Goal: Task Accomplishment & Management: Manage account settings

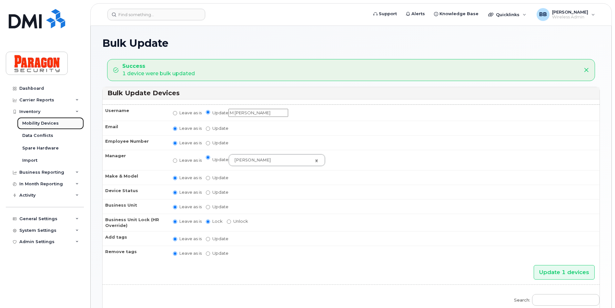
click at [49, 120] on link "Mobility Devices" at bounding box center [50, 123] width 67 height 12
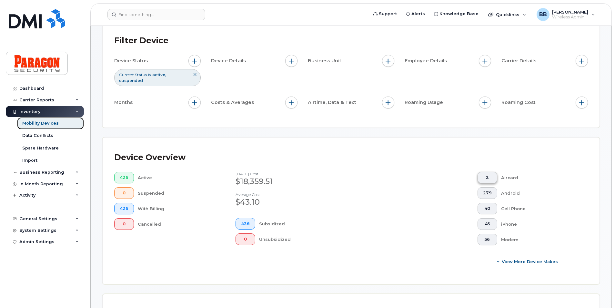
scroll to position [161, 0]
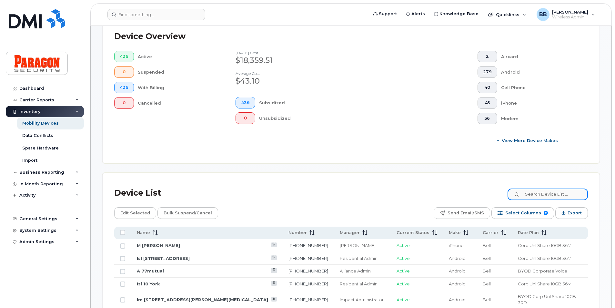
click at [537, 197] on input at bounding box center [548, 194] width 80 height 12
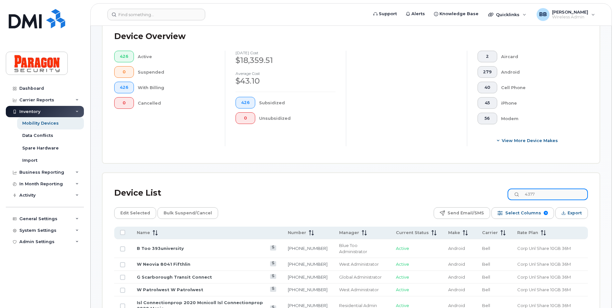
type input "4377"
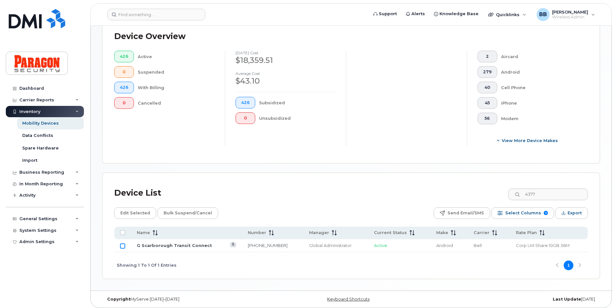
click at [123, 248] on input "Row Unselected" at bounding box center [122, 245] width 5 height 5
checkbox input "true"
click at [123, 213] on span "Edit Selected" at bounding box center [135, 213] width 30 height 10
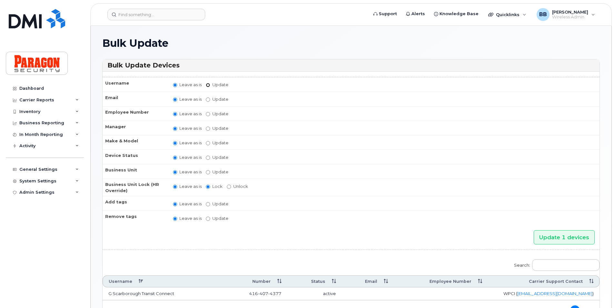
click at [208, 86] on input "Update" at bounding box center [208, 85] width 4 height 4
radio input "true"
radio input "false"
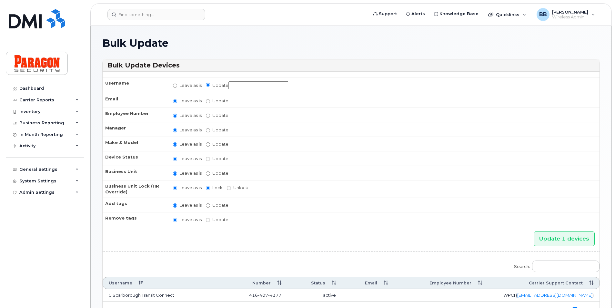
click at [248, 84] on input "Update" at bounding box center [258, 85] width 60 height 8
type input "m"
type input "M Spare Voice and Data"
click at [208, 128] on input "Update Abinaya Shenbagamoorthy Alliance Admin Barb Burling Blue Administrator B…" at bounding box center [208, 130] width 4 height 4
radio input "true"
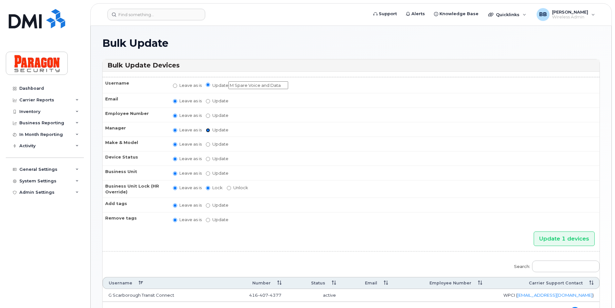
radio input "false"
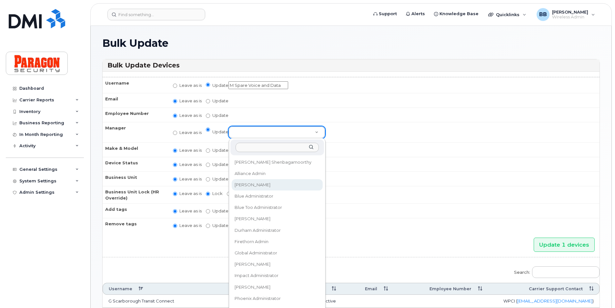
select select "514281"
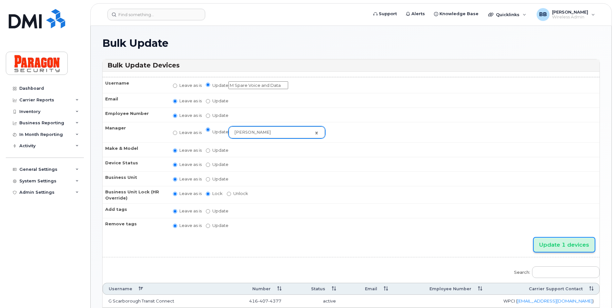
click at [570, 245] on input "Update 1 devices" at bounding box center [564, 245] width 61 height 15
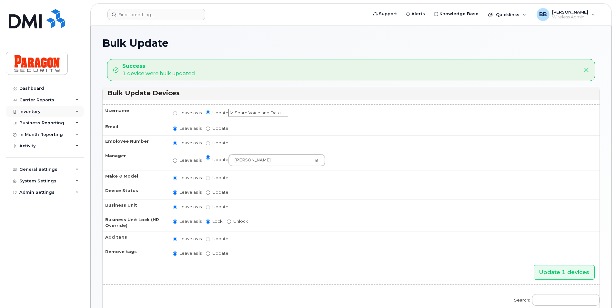
click at [36, 112] on div "Inventory" at bounding box center [29, 111] width 21 height 5
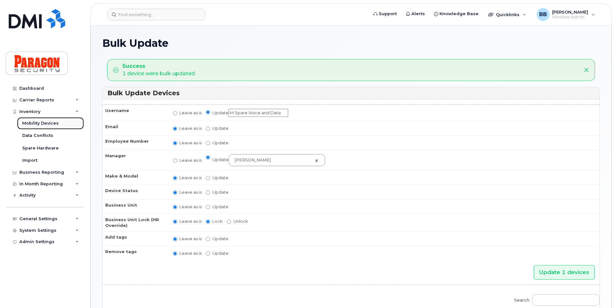
click at [39, 122] on div "Mobility Devices" at bounding box center [40, 123] width 36 height 6
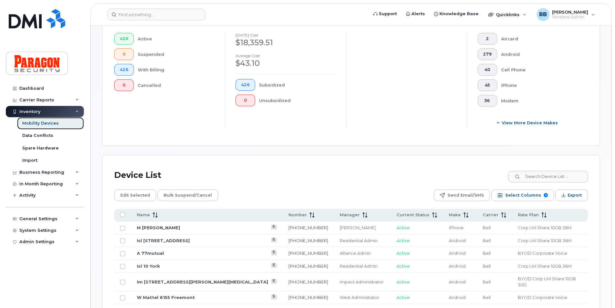
scroll to position [194, 0]
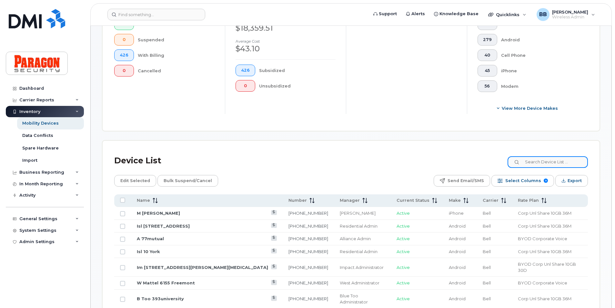
click at [536, 167] on input at bounding box center [548, 162] width 80 height 12
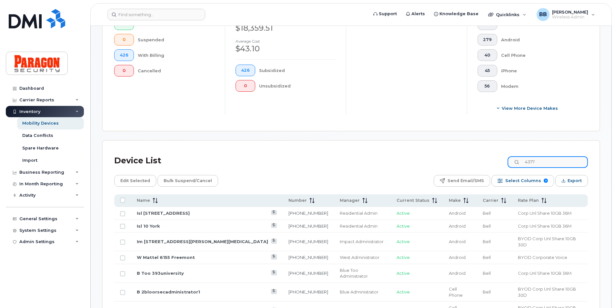
scroll to position [165, 0]
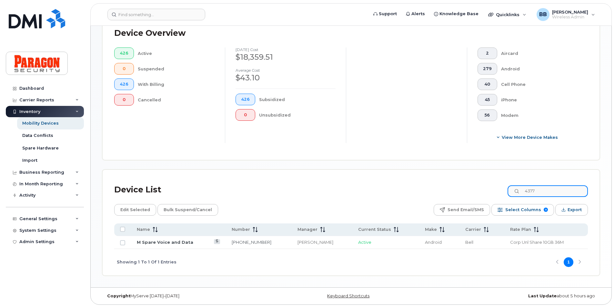
type input "4377"
click at [155, 243] on link "M Spare Voice and Data" at bounding box center [165, 241] width 56 height 5
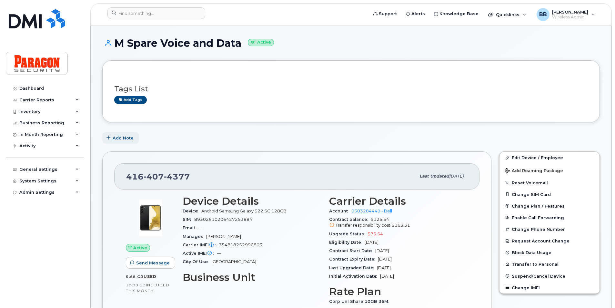
click at [130, 138] on span "Add Note" at bounding box center [123, 138] width 21 height 6
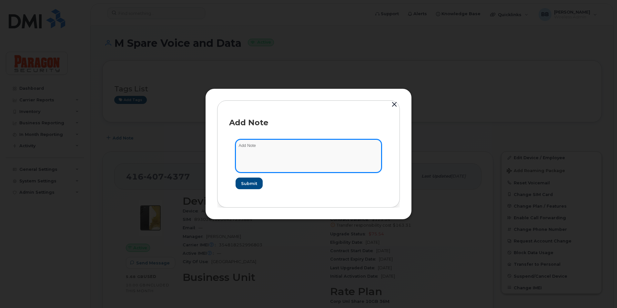
click at [295, 144] on textarea at bounding box center [309, 155] width 146 height 33
type textarea "Device returned on Sep 11 2025 - previously stcsecurity@paragonsecurity.ca Dele…"
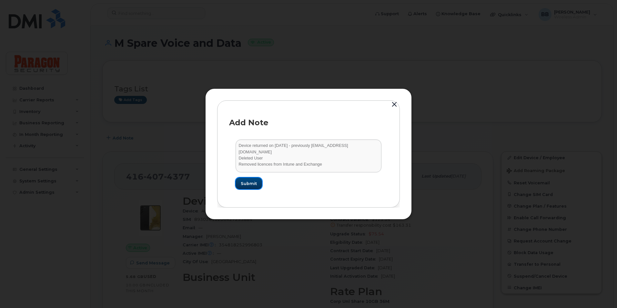
click at [249, 185] on span "Submit" at bounding box center [249, 183] width 16 height 6
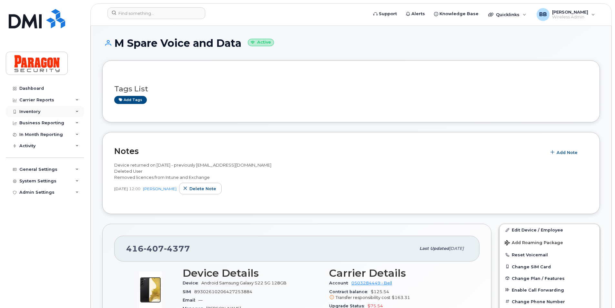
click at [39, 107] on div "Inventory" at bounding box center [45, 112] width 78 height 12
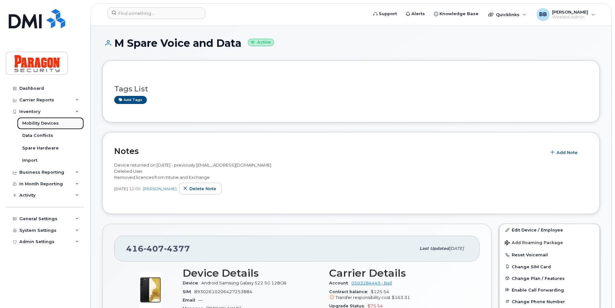
click at [37, 119] on link "Mobility Devices" at bounding box center [50, 123] width 67 height 12
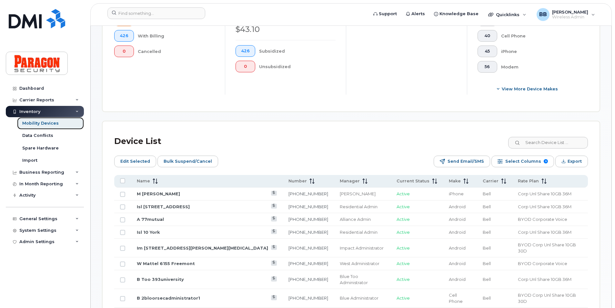
scroll to position [226, 0]
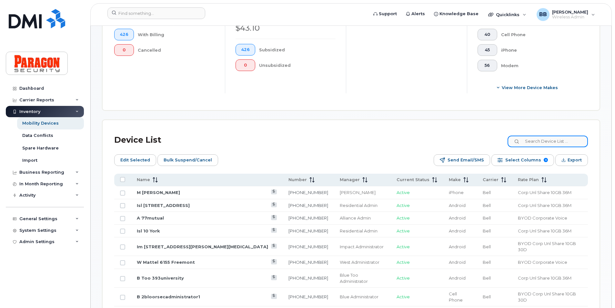
click at [544, 144] on input at bounding box center [548, 142] width 80 height 12
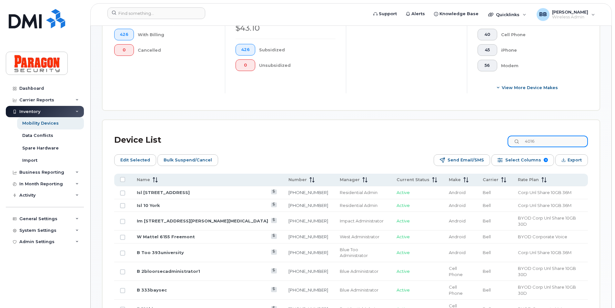
type input "4016"
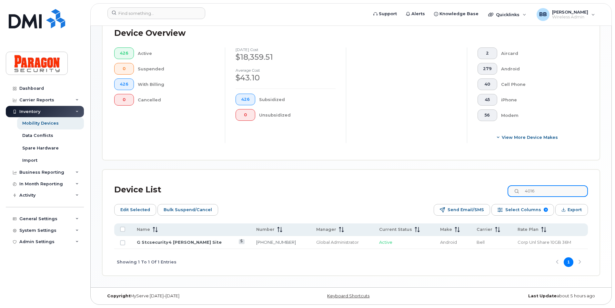
scroll to position [176, 0]
click at [125, 245] on td at bounding box center [122, 242] width 17 height 13
click at [124, 243] on input "Row Unselected" at bounding box center [122, 242] width 5 height 5
checkbox input "true"
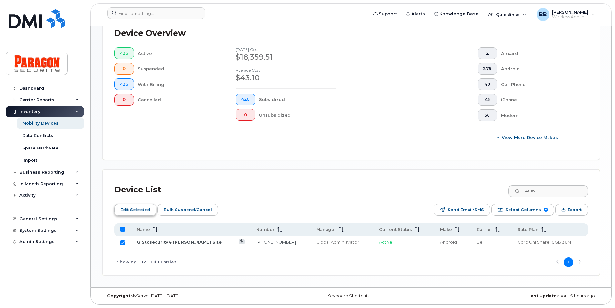
click at [137, 209] on span "Edit Selected" at bounding box center [135, 210] width 30 height 10
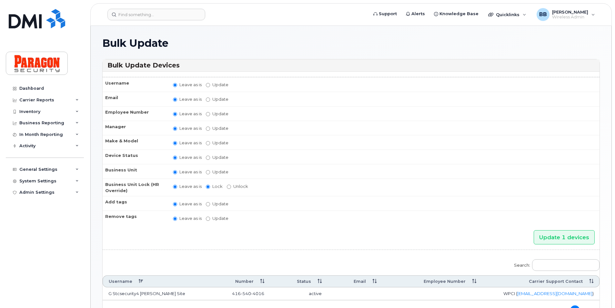
drag, startPoint x: 211, startPoint y: 85, endPoint x: 215, endPoint y: 84, distance: 4.4
click at [211, 85] on label "Update" at bounding box center [217, 85] width 23 height 6
click at [210, 85] on input "Update" at bounding box center [208, 85] width 4 height 4
radio input "true"
radio input "false"
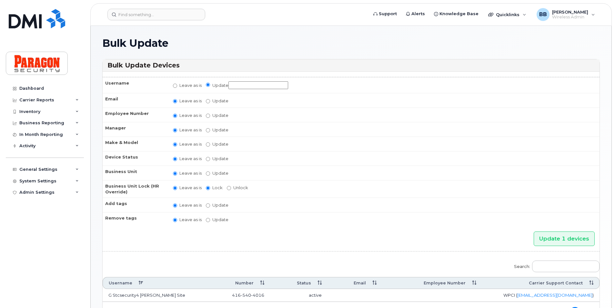
click at [248, 85] on input "Update" at bounding box center [258, 85] width 60 height 8
type input "M Spare Voice and Data"
click at [210, 128] on label "Update Abinaya Shenbagamoorthy Alliance Admin Barb Burling Blue Administrator B…" at bounding box center [217, 130] width 23 height 6
click at [210, 128] on input "Update Abinaya Shenbagamoorthy Alliance Admin Barb Burling Blue Administrator B…" at bounding box center [208, 130] width 4 height 4
radio input "true"
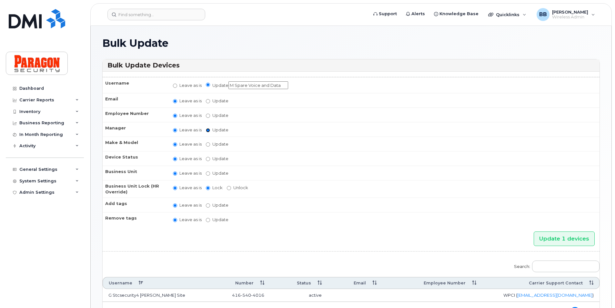
radio input "false"
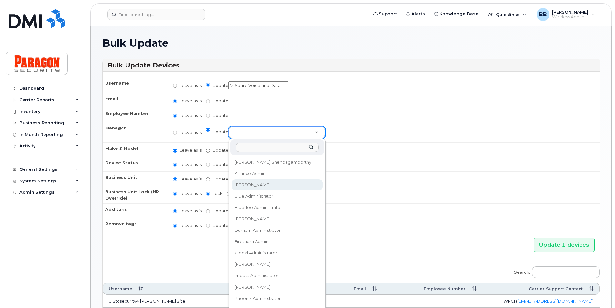
select select "514281"
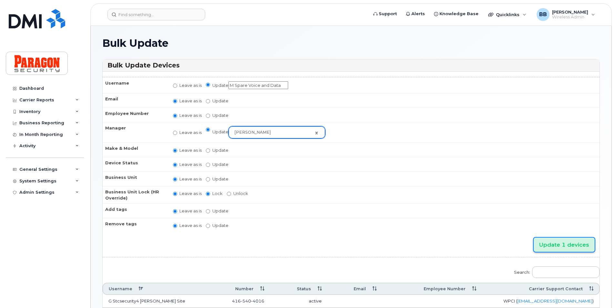
click at [574, 241] on input "Update 1 devices" at bounding box center [564, 245] width 61 height 15
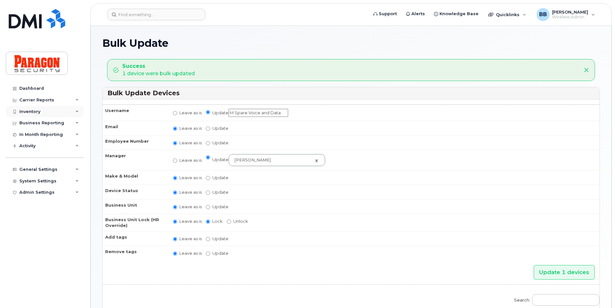
click at [30, 110] on div "Inventory" at bounding box center [29, 111] width 21 height 5
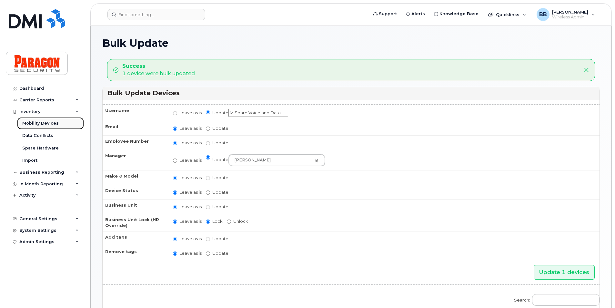
click at [35, 123] on div "Mobility Devices" at bounding box center [40, 123] width 36 height 6
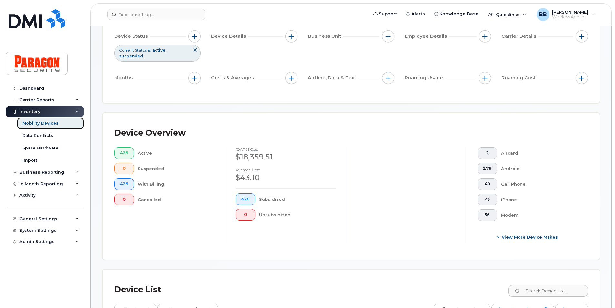
scroll to position [129, 0]
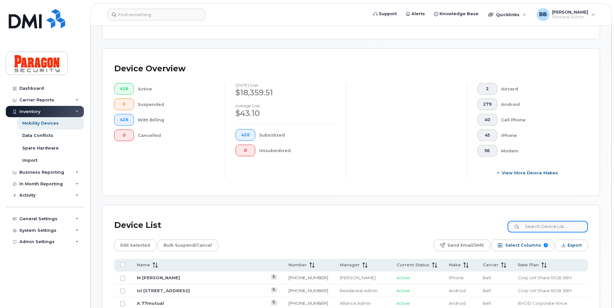
click at [538, 228] on input at bounding box center [548, 227] width 80 height 12
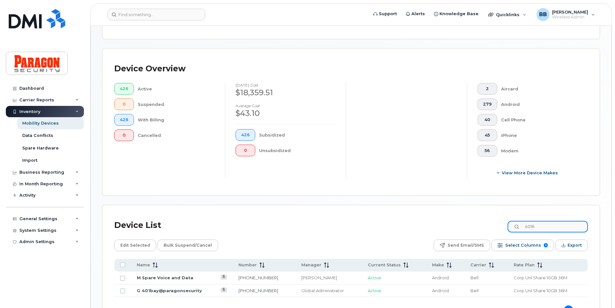
type input "4016"
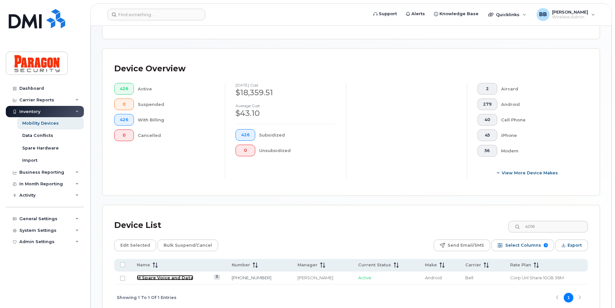
click at [153, 276] on link "M Spare Voice and Data" at bounding box center [165, 277] width 56 height 5
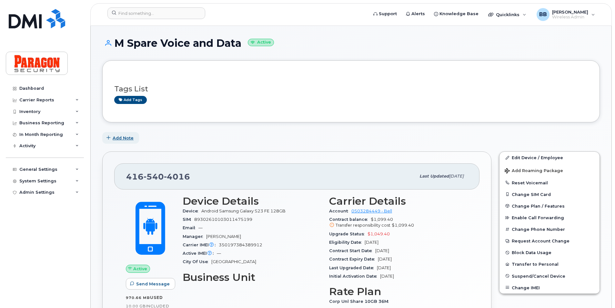
click at [129, 136] on span "Add Note" at bounding box center [123, 138] width 21 height 6
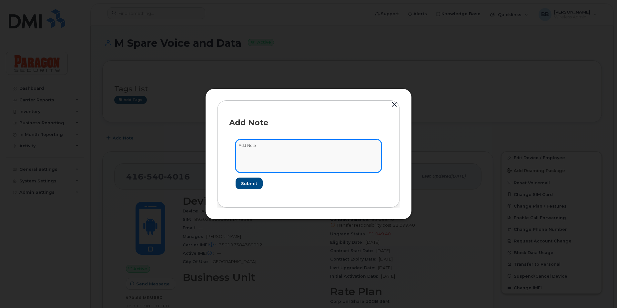
click at [318, 143] on textarea at bounding box center [309, 155] width 146 height 33
type textarea "Device returned on Sep 11 2025 from Siva Previously stcsecurity4@paragonsecurit…"
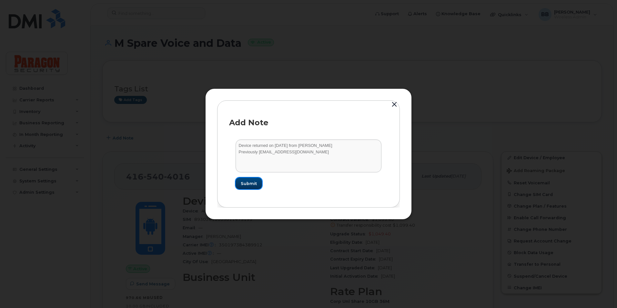
click at [258, 184] on button "Submit" at bounding box center [249, 183] width 26 height 12
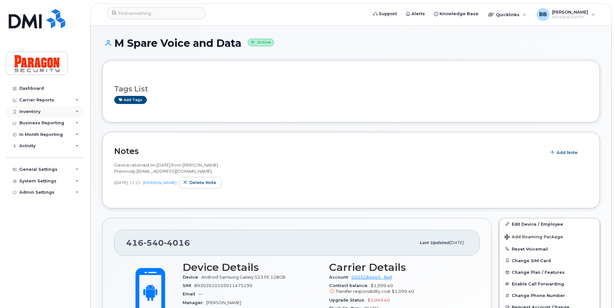
click at [37, 110] on div "Inventory" at bounding box center [29, 111] width 21 height 5
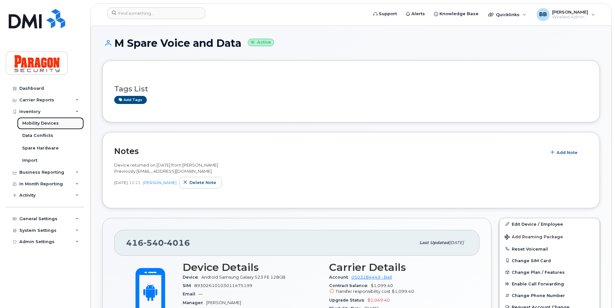
click at [38, 123] on div "Mobility Devices" at bounding box center [40, 123] width 36 height 6
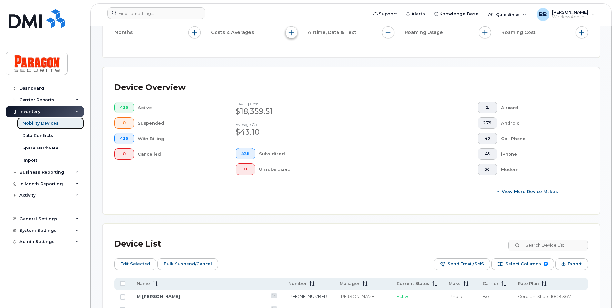
scroll to position [129, 0]
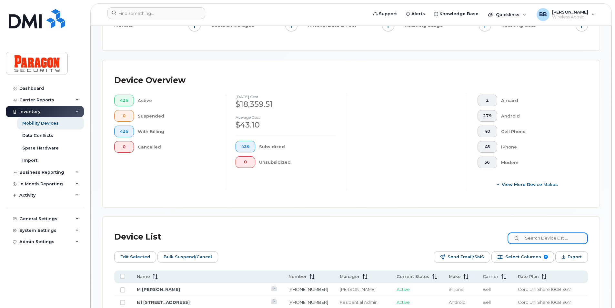
click at [544, 238] on input at bounding box center [548, 238] width 80 height 12
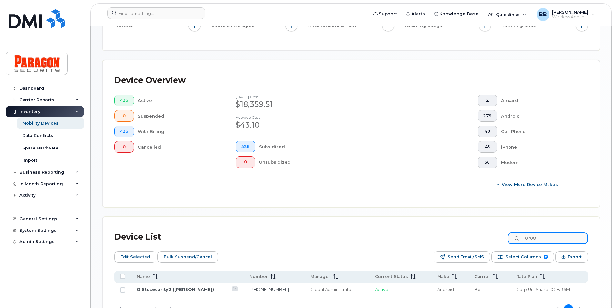
type input "0708"
click at [122, 292] on input "Row Unselected" at bounding box center [122, 289] width 5 height 5
checkbox input "true"
click at [131, 253] on span "Edit Selected" at bounding box center [135, 257] width 30 height 10
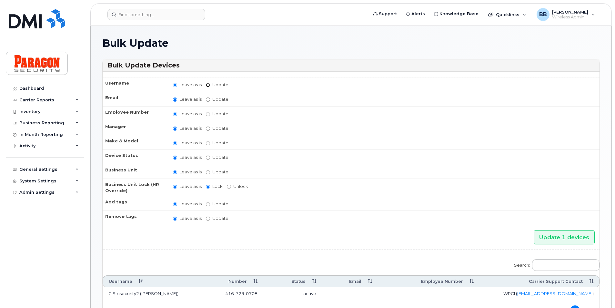
click at [208, 84] on input "Update" at bounding box center [208, 85] width 4 height 4
radio input "true"
radio input "false"
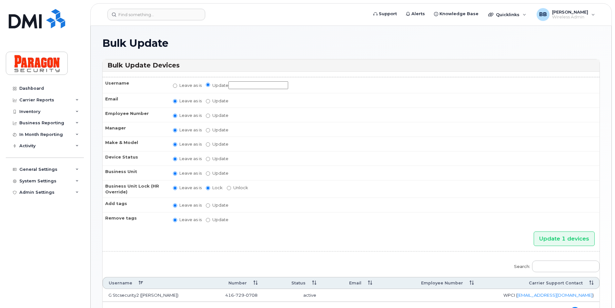
click at [232, 86] on input "Update" at bounding box center [258, 85] width 60 height 8
type input "M Spare Voice and Data"
click at [209, 131] on input "Update Abinaya Shenbagamoorthy Alliance Admin Barb Burling Blue Administrator B…" at bounding box center [208, 130] width 4 height 4
radio input "true"
radio input "false"
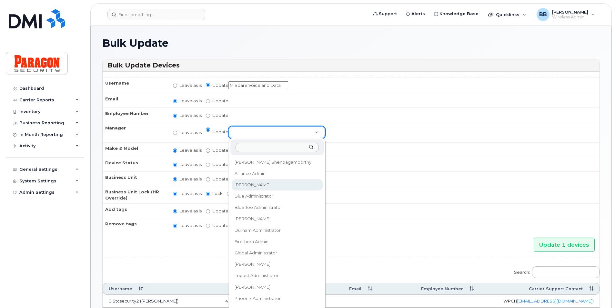
select select "514281"
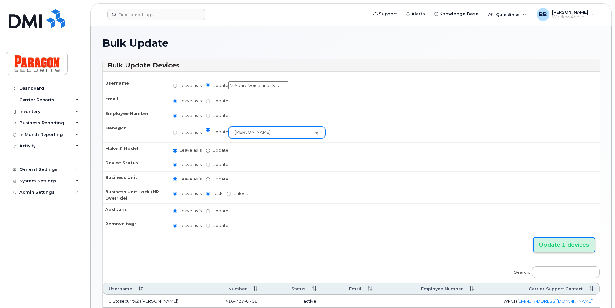
click at [543, 248] on input "Update 1 devices" at bounding box center [564, 245] width 61 height 15
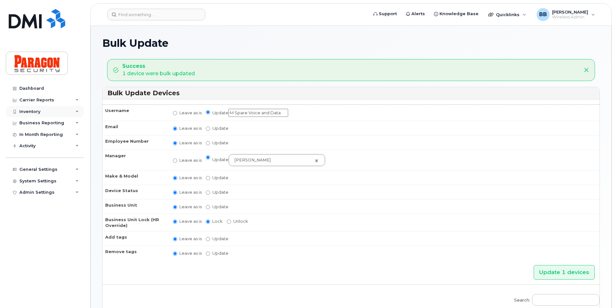
click at [33, 107] on div "Inventory" at bounding box center [45, 112] width 78 height 12
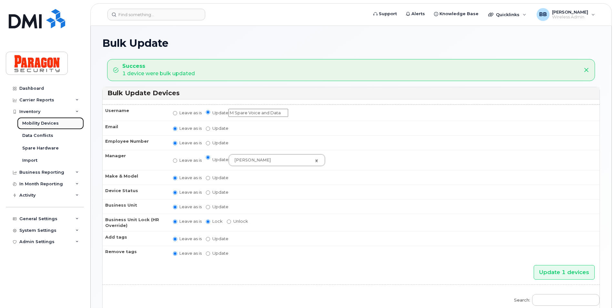
click at [41, 123] on div "Mobility Devices" at bounding box center [40, 123] width 36 height 6
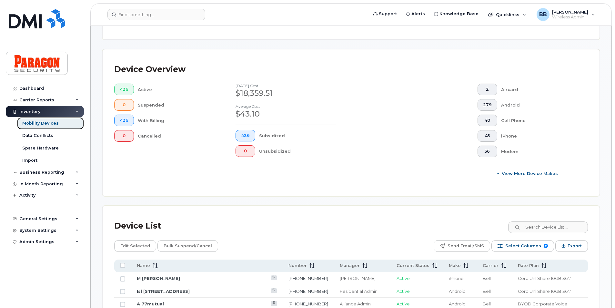
scroll to position [129, 0]
click at [549, 224] on input at bounding box center [548, 227] width 80 height 12
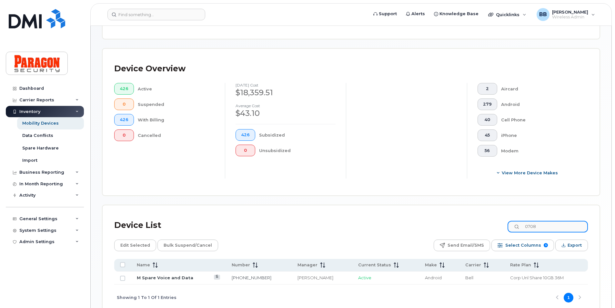
type input "0708"
click at [152, 279] on link "M Spare Voice and Data" at bounding box center [165, 277] width 56 height 5
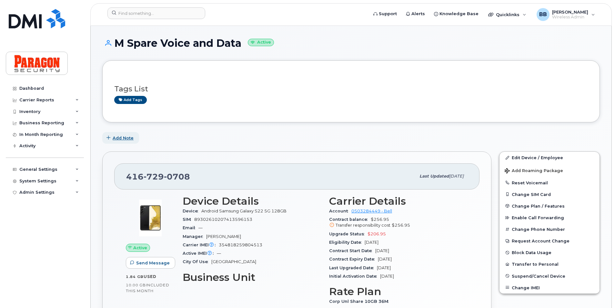
click at [130, 138] on span "Add Note" at bounding box center [123, 138] width 21 height 6
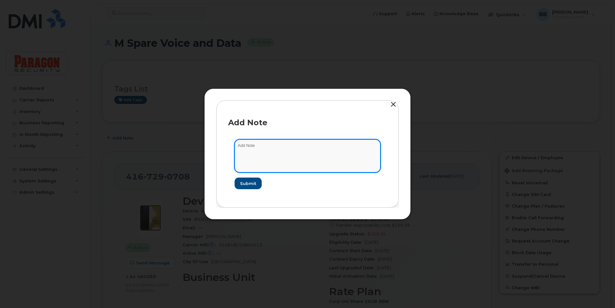
click at [294, 149] on textarea at bounding box center [308, 155] width 146 height 33
type textarea "returned by [PERSON_NAME] on [DATE] Removed from Intune Licence is unassigned p…"
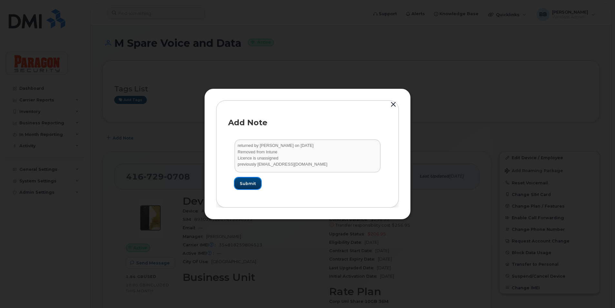
click at [253, 183] on span "Submit" at bounding box center [248, 183] width 16 height 6
